Goal: Navigation & Orientation: Understand site structure

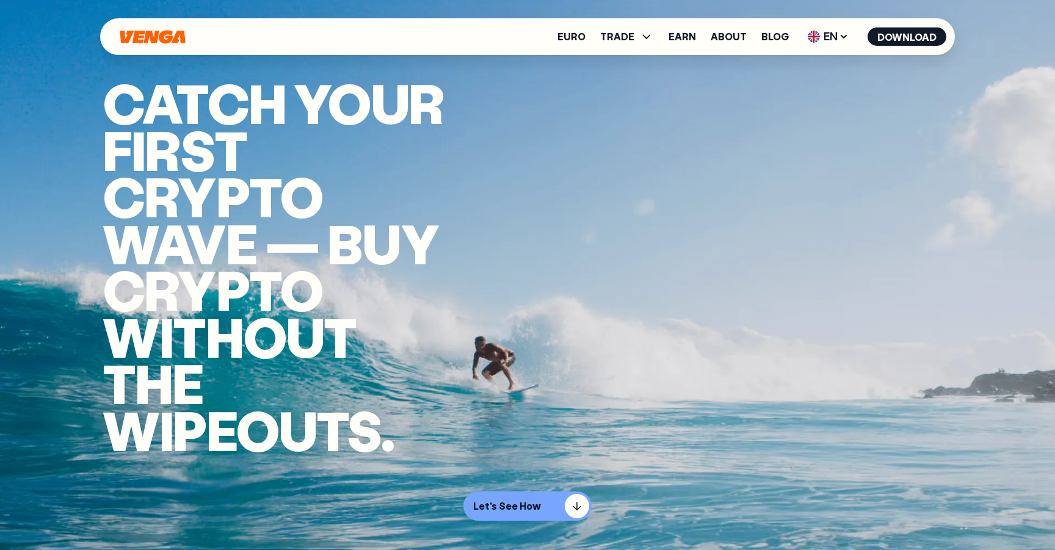
click at [143, 38] on icon "Home" at bounding box center [152, 37] width 68 height 14
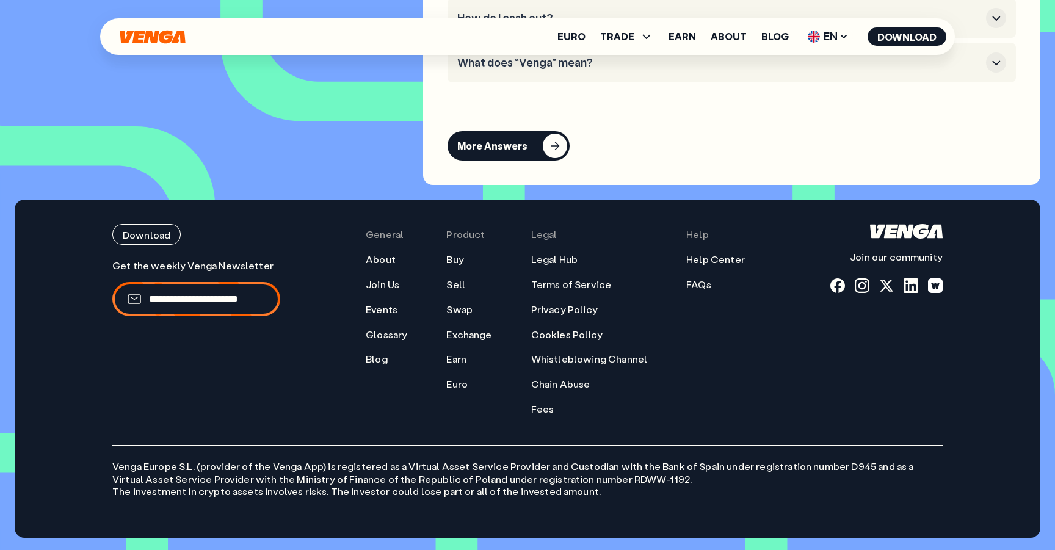
scroll to position [5691, 0]
click at [618, 35] on span "TRADE" at bounding box center [617, 37] width 34 height 10
click at [617, 63] on ul "Buy Sell Swap Exchange" at bounding box center [626, 89] width 65 height 75
click at [623, 63] on link "Buy" at bounding box center [627, 63] width 18 height 13
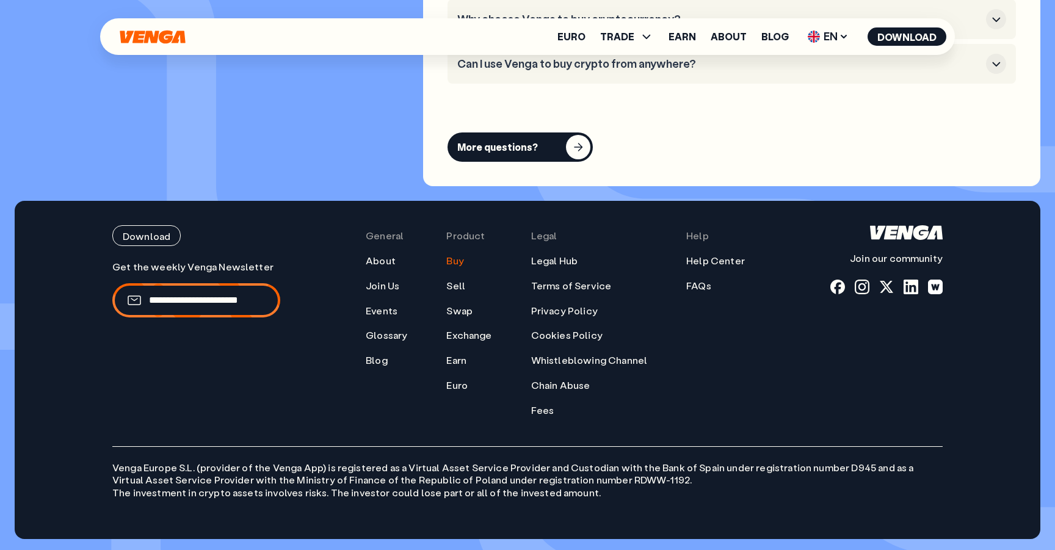
scroll to position [3707, 0]
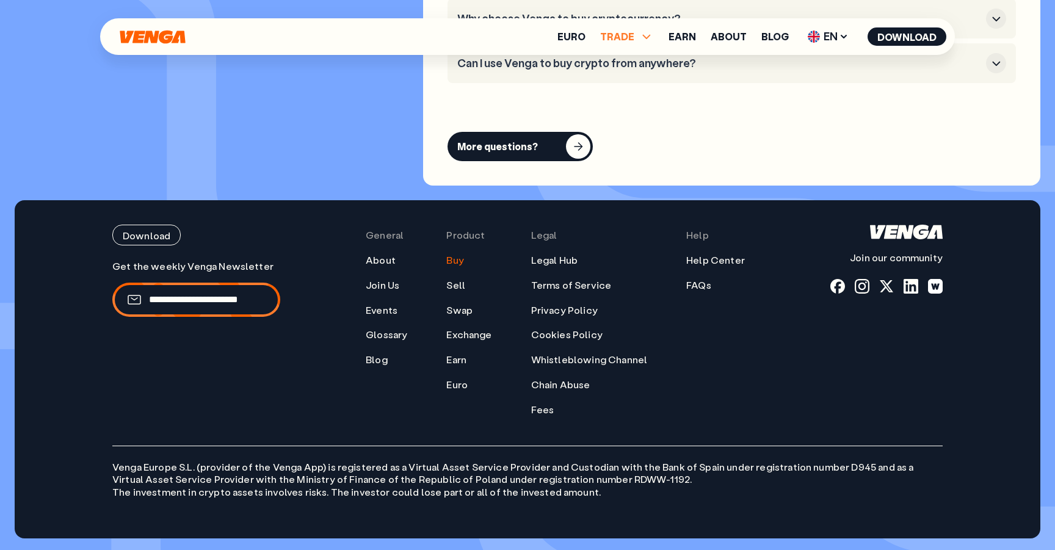
click at [650, 39] on icon at bounding box center [646, 36] width 15 height 15
click at [632, 66] on link "Buy" at bounding box center [627, 63] width 18 height 13
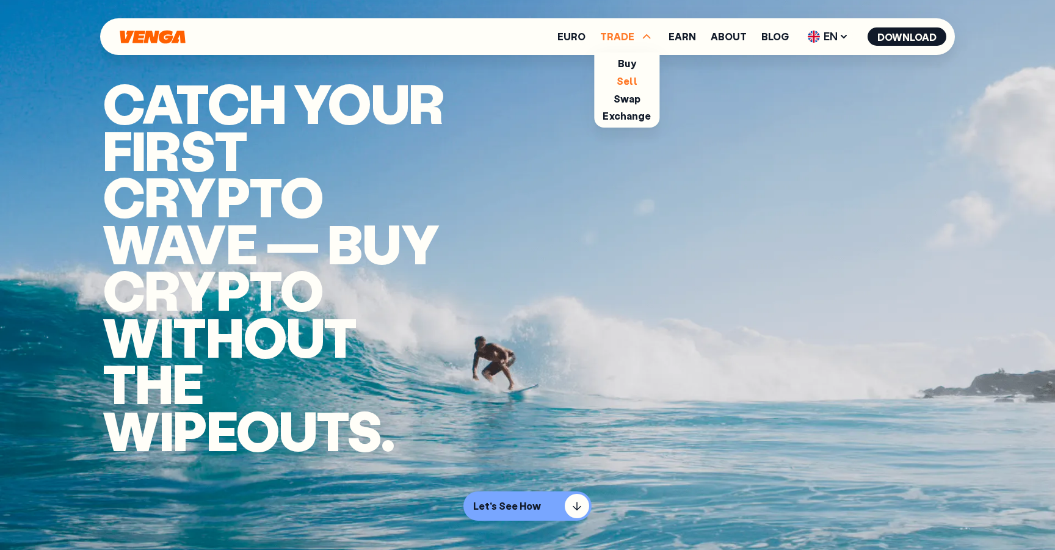
click at [629, 82] on link "Sell" at bounding box center [627, 80] width 21 height 13
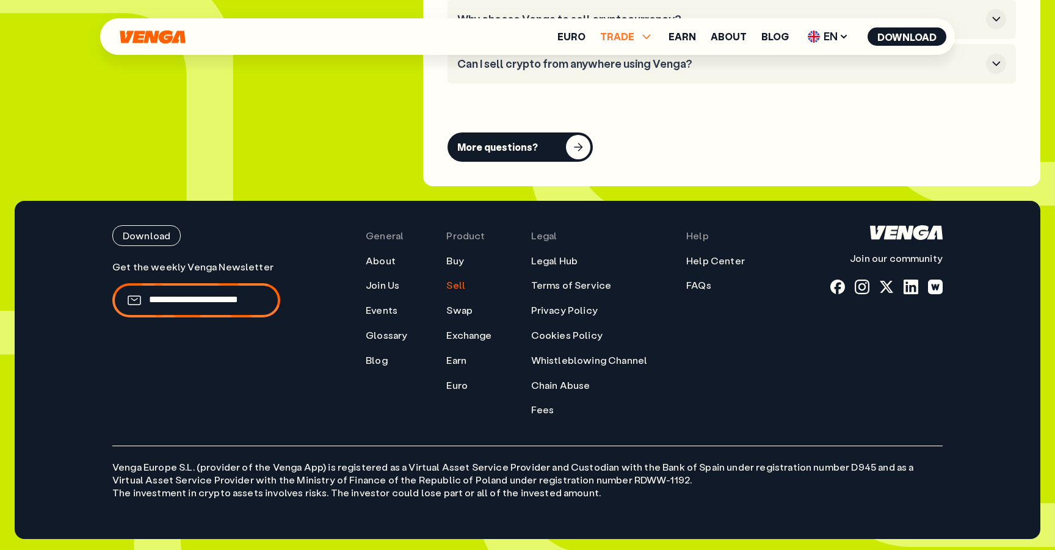
scroll to position [3649, 0]
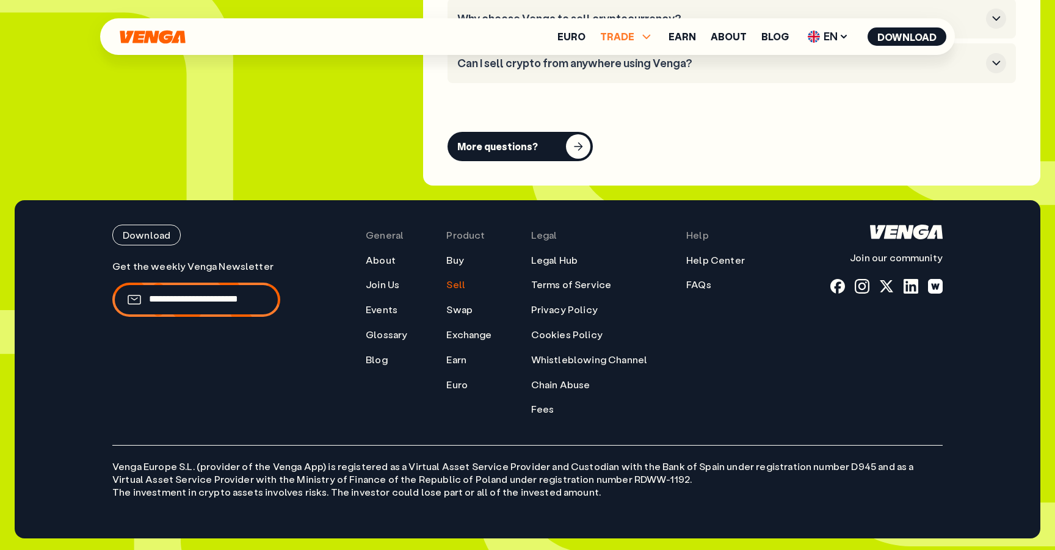
click at [645, 38] on icon at bounding box center [646, 36] width 15 height 15
click at [629, 97] on link "Swap" at bounding box center [626, 98] width 27 height 13
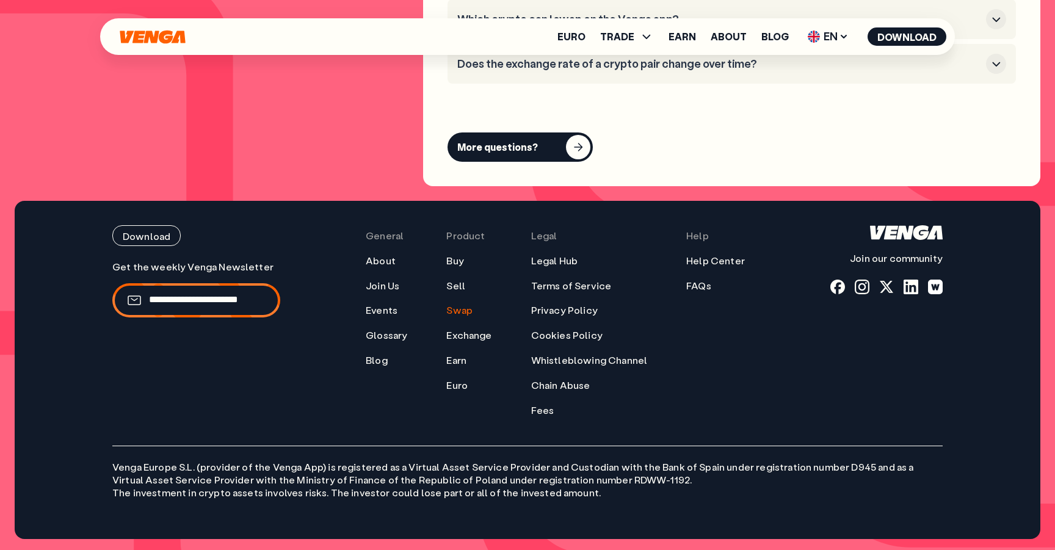
scroll to position [3646, 0]
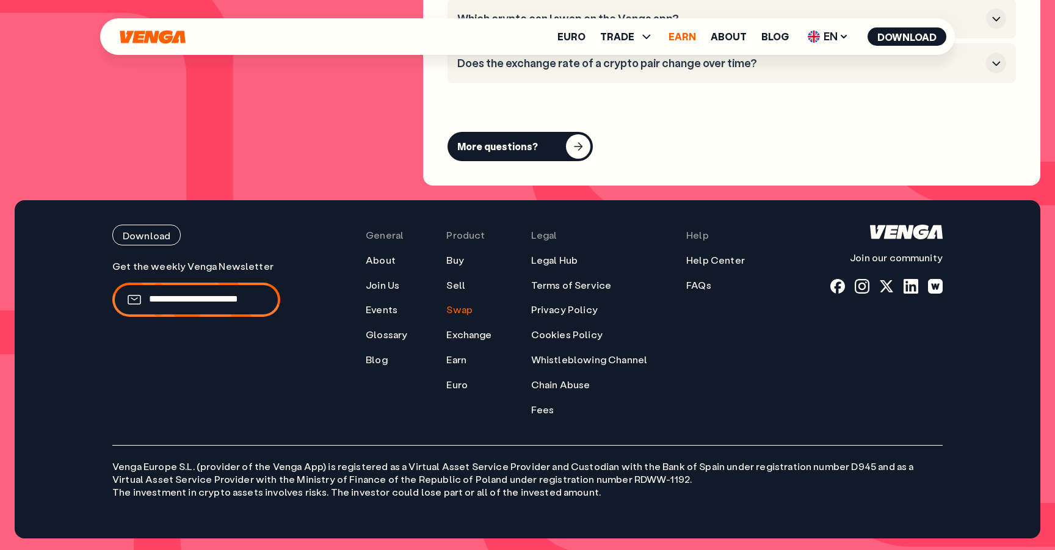
click at [689, 34] on link "Earn" at bounding box center [681, 37] width 27 height 10
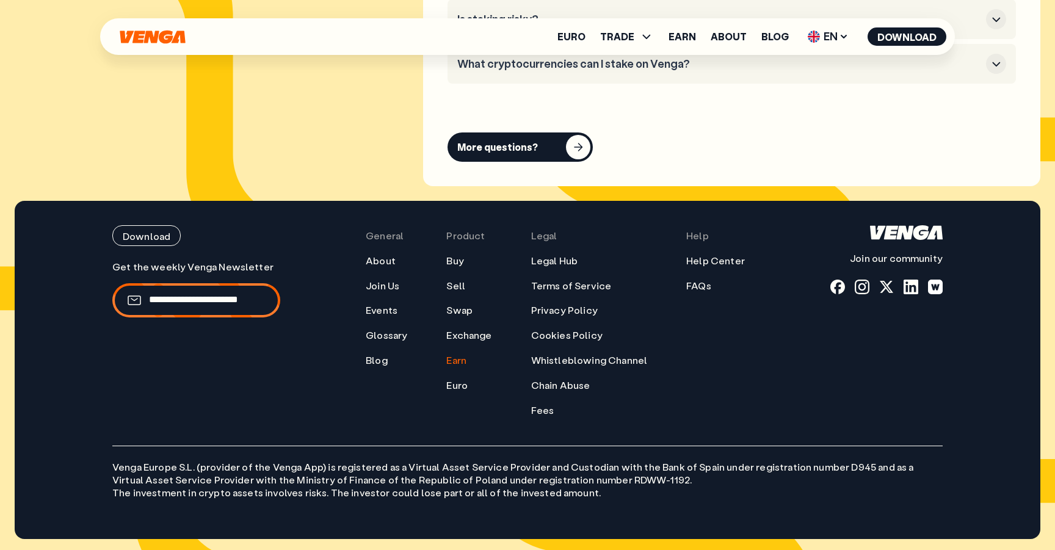
scroll to position [6275, 0]
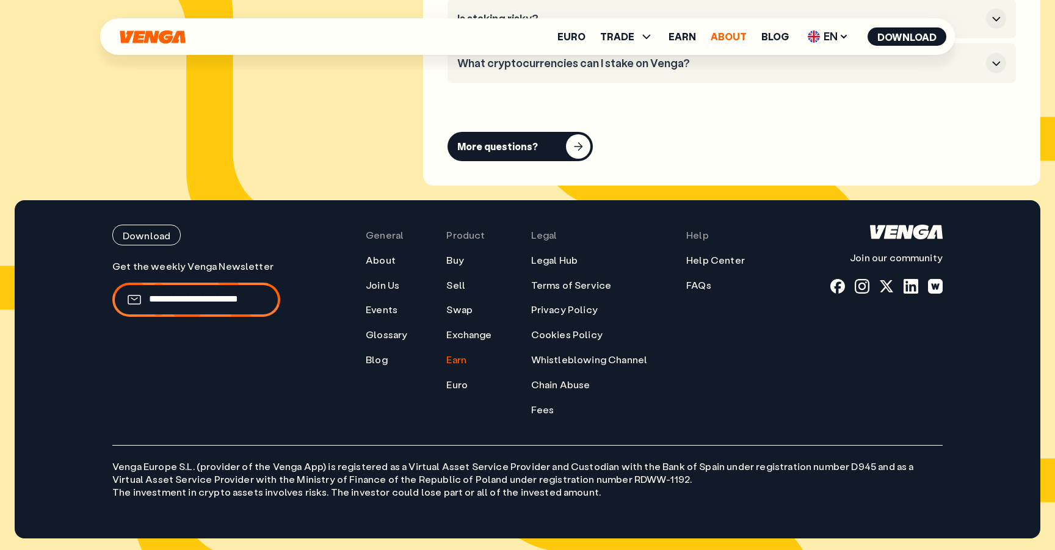
click at [730, 41] on link "About" at bounding box center [729, 37] width 36 height 10
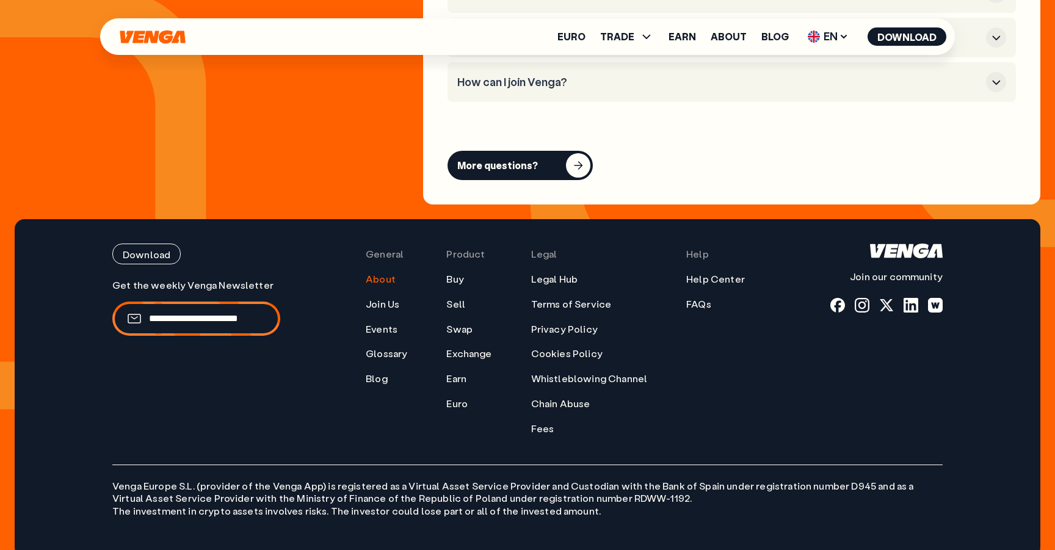
scroll to position [4837, 0]
